Goal: Information Seeking & Learning: Find specific fact

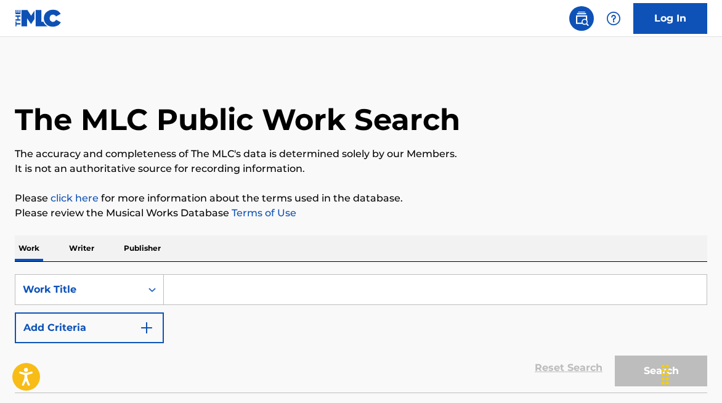
click at [231, 291] on input "Search Form" at bounding box center [435, 290] width 543 height 30
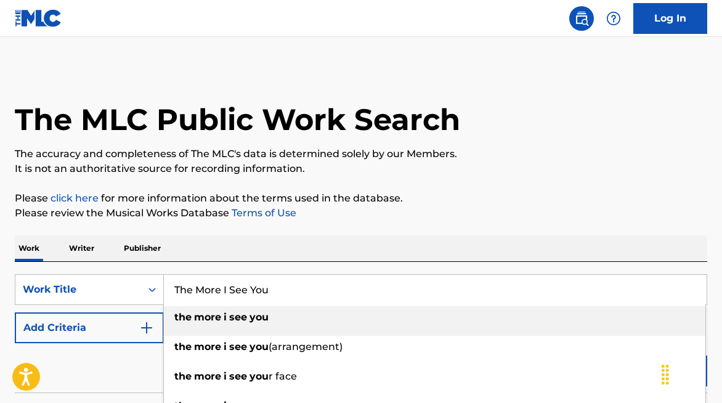
type input "The More I See You"
click at [144, 328] on img "Search Form" at bounding box center [146, 327] width 15 height 15
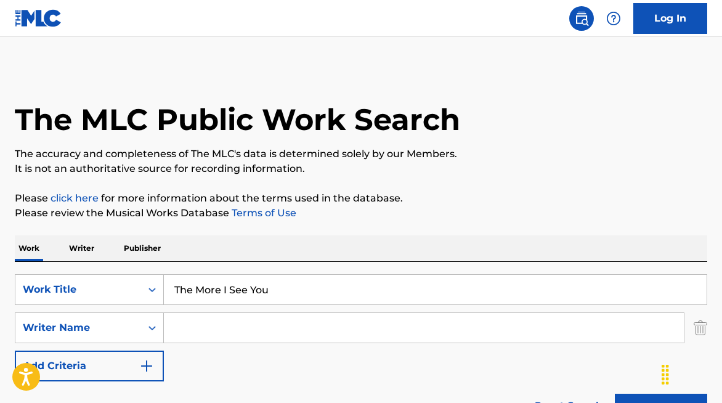
click at [246, 331] on input "Search Form" at bounding box center [424, 328] width 520 height 30
paste input "[PERSON_NAME]"
type input "[PERSON_NAME]"
click at [655, 397] on button "Search" at bounding box center [661, 409] width 92 height 31
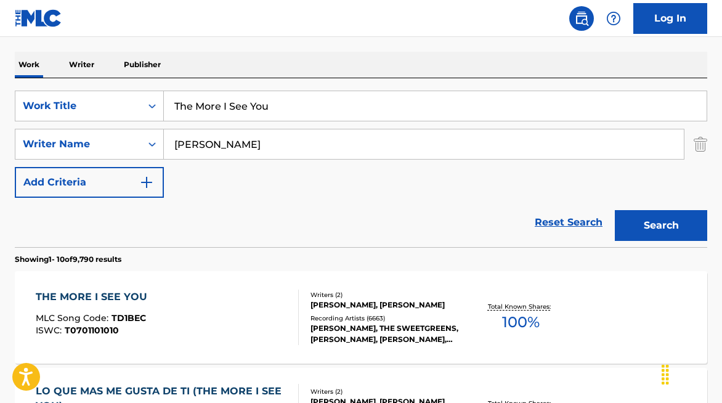
scroll to position [197, 0]
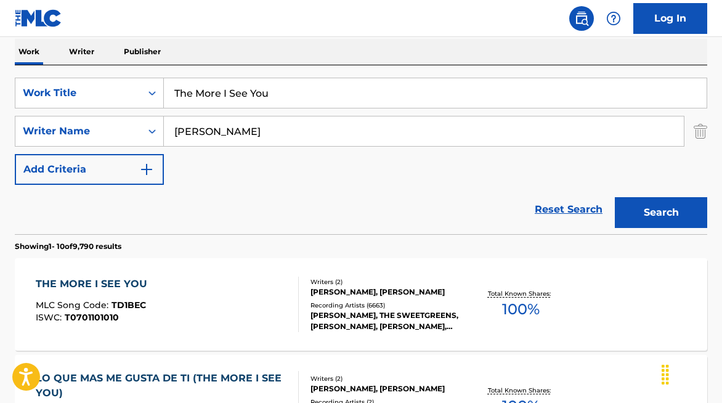
click at [389, 279] on div "Writers ( 2 )" at bounding box center [386, 281] width 153 height 9
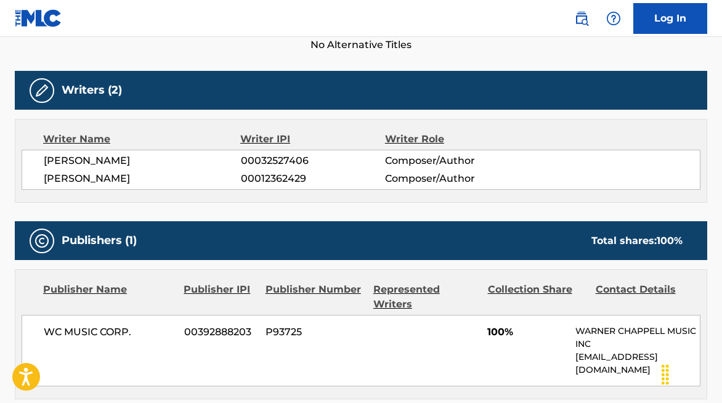
scroll to position [362, 0]
